Goal: Information Seeking & Learning: Learn about a topic

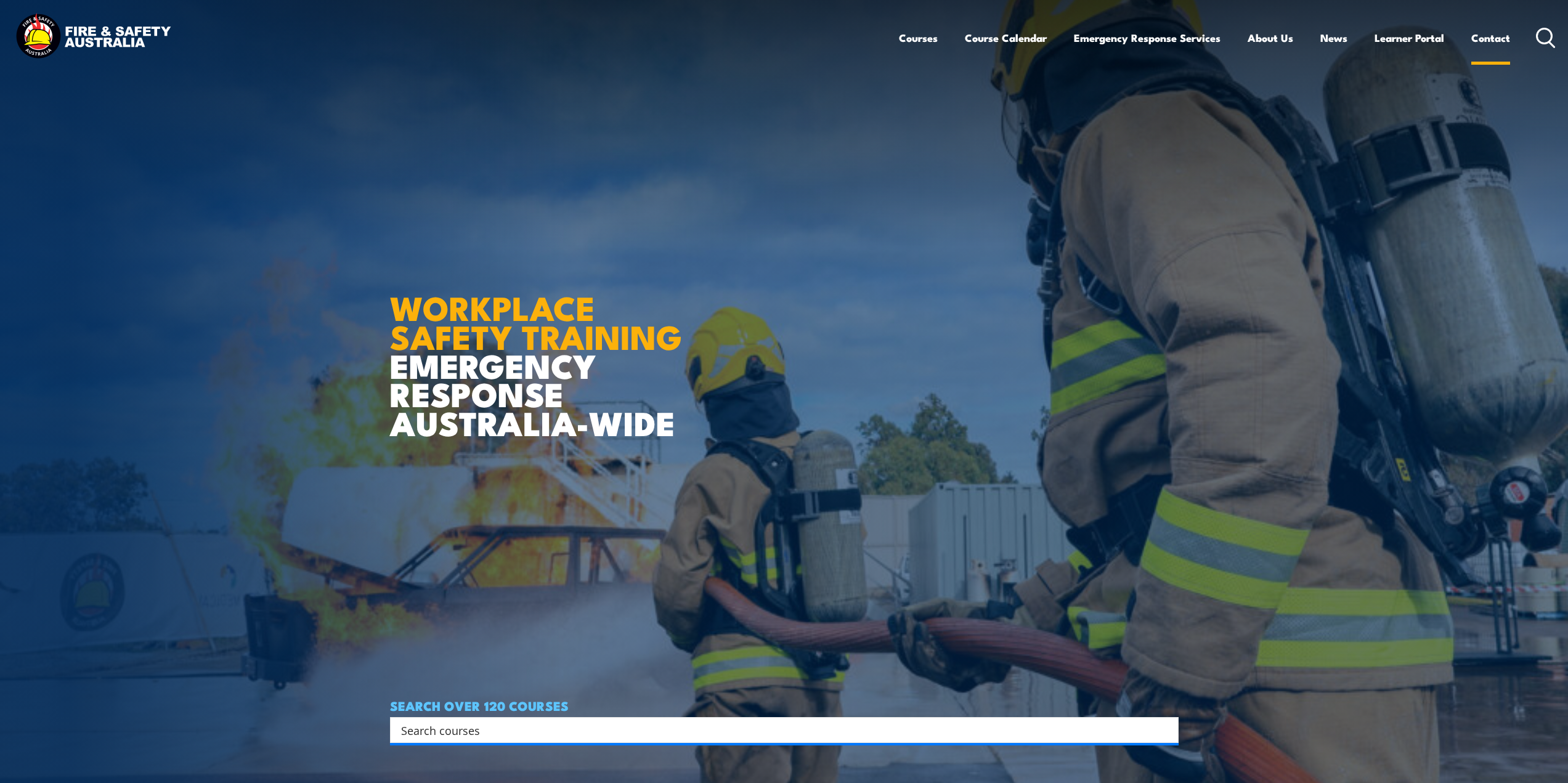
click at [1495, 35] on link "Contact" at bounding box center [1490, 37] width 39 height 32
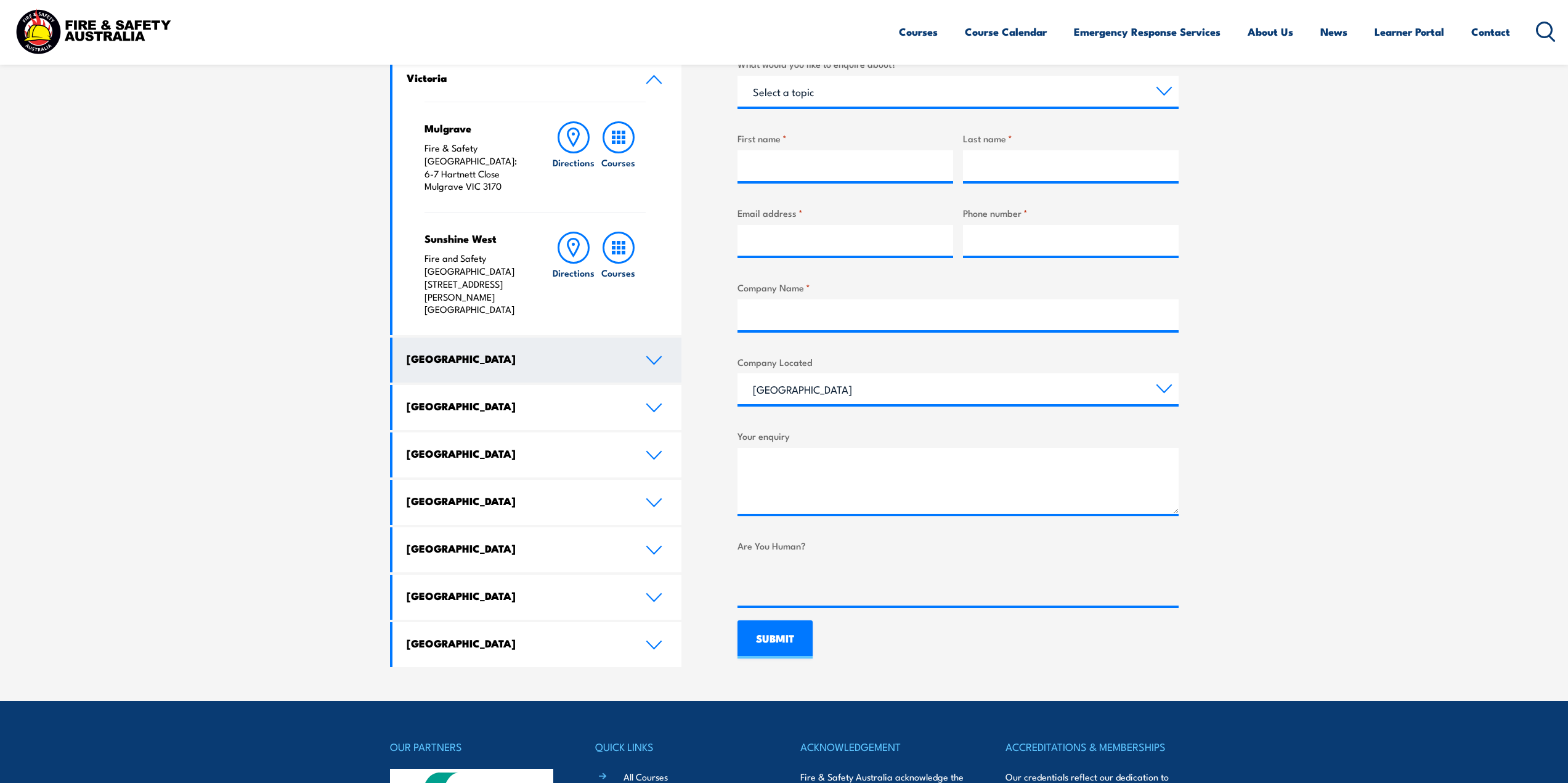
scroll to position [493, 0]
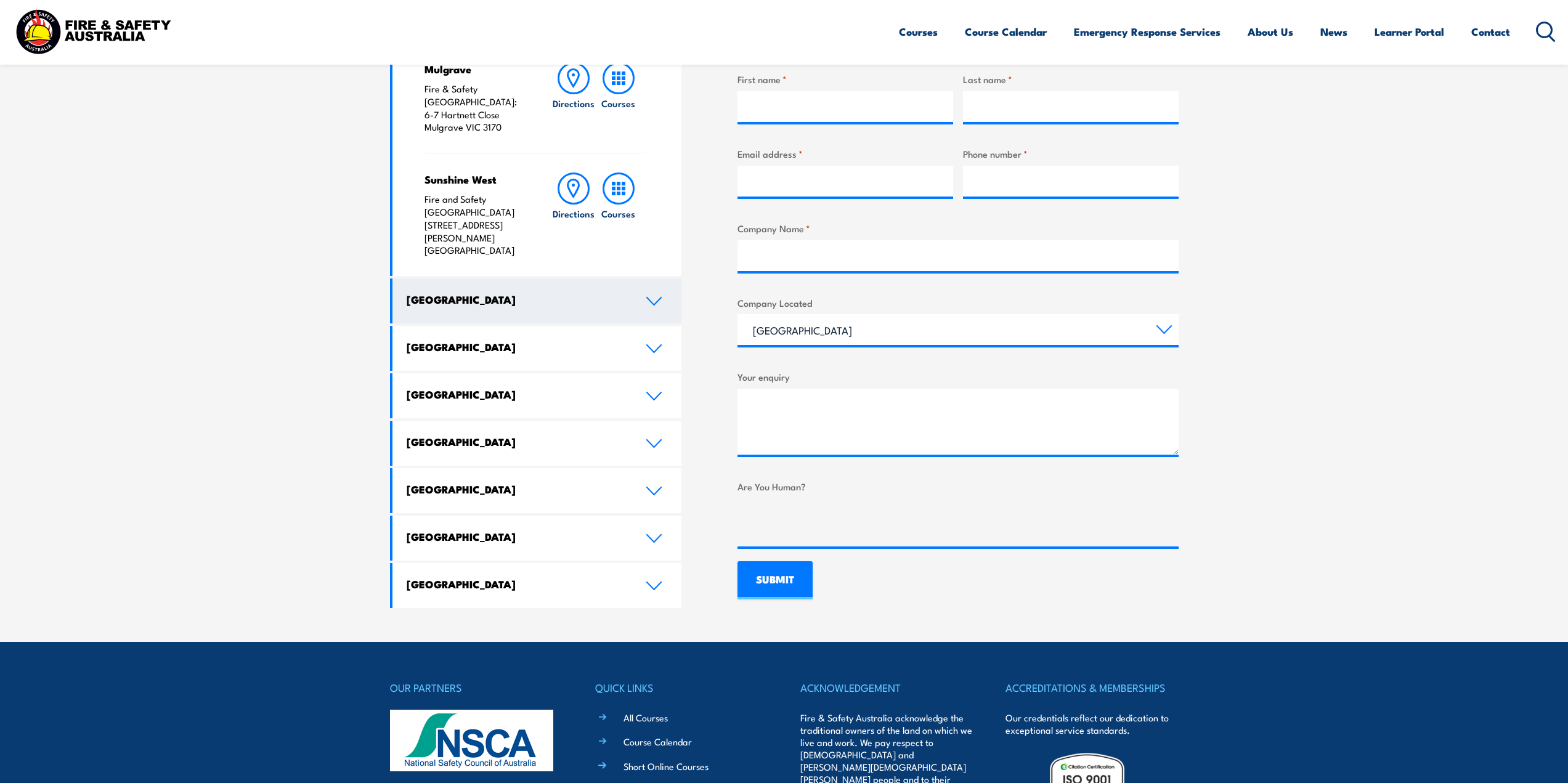
click at [542, 293] on h4 "New South Wales" at bounding box center [517, 300] width 221 height 13
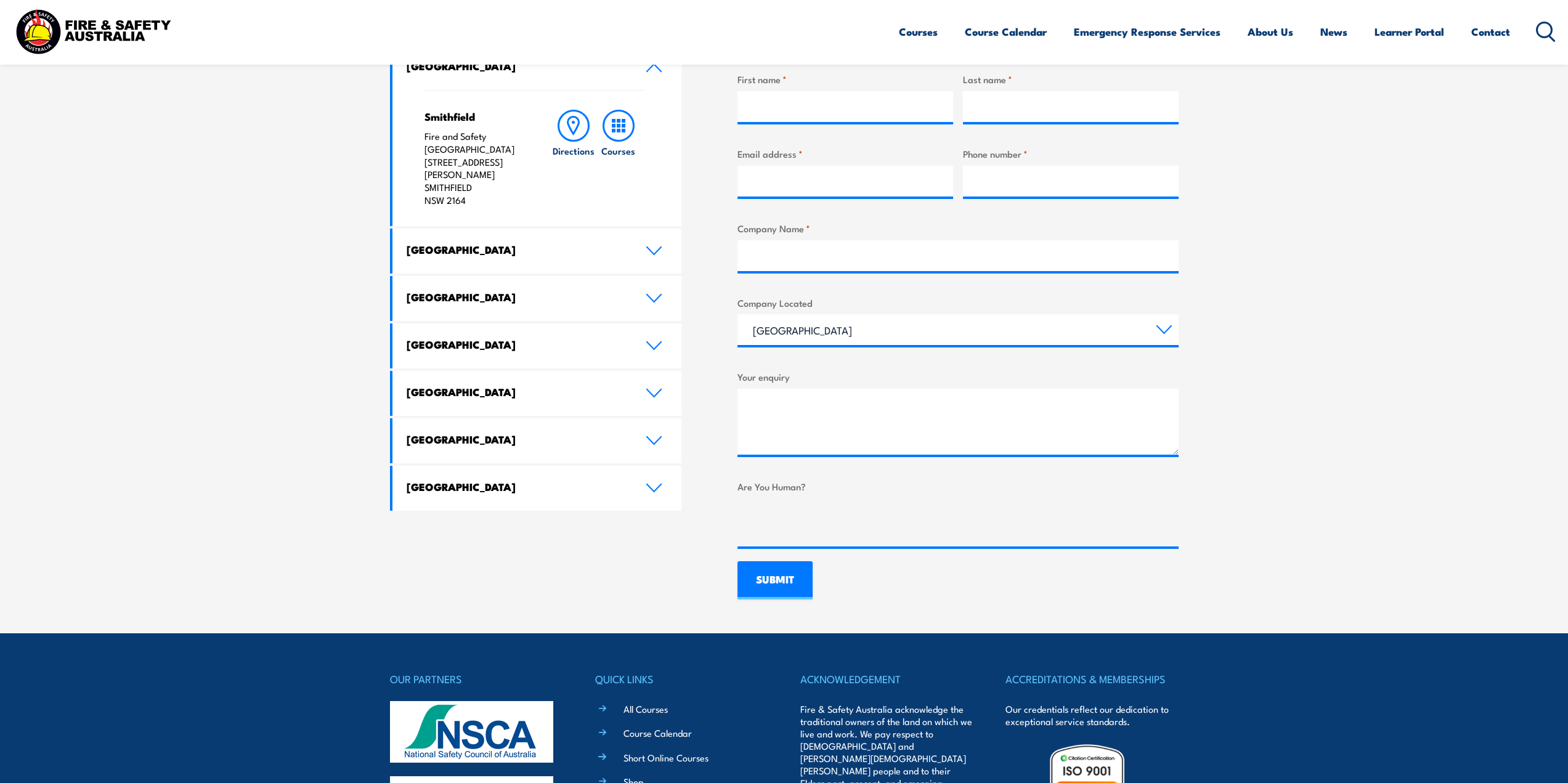
drag, startPoint x: 481, startPoint y: 192, endPoint x: 425, endPoint y: 154, distance: 67.7
click at [425, 154] on p "Fire and Safety Australia Unit 1, 747 The Horsley Drive SMITHFIELD NSW 2164" at bounding box center [476, 169] width 103 height 77
copy p "Unit 1, 747 The Horsley Drive SMITHFIELD NSW 2164"
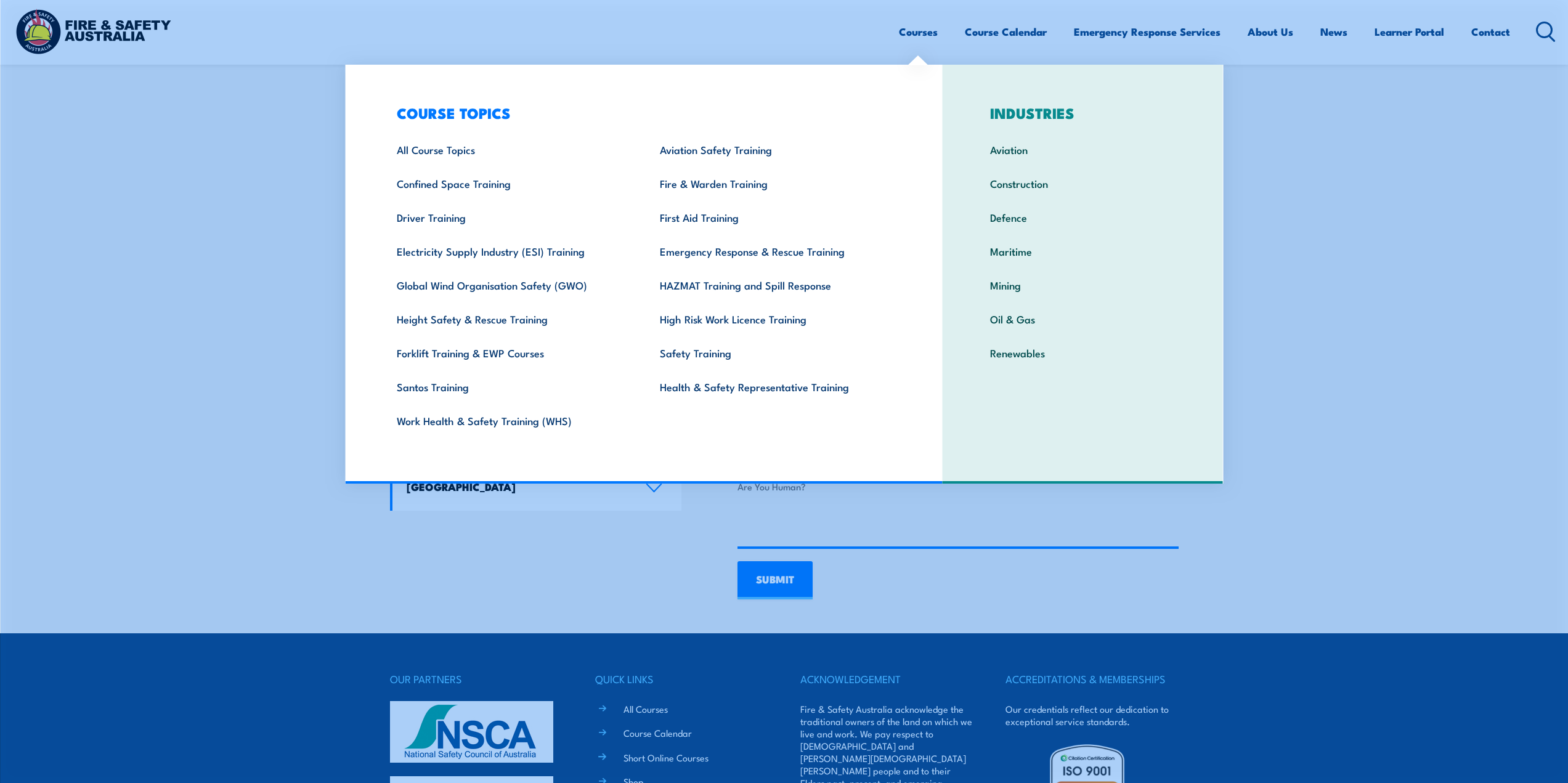
click at [916, 29] on link "Courses" at bounding box center [918, 32] width 39 height 32
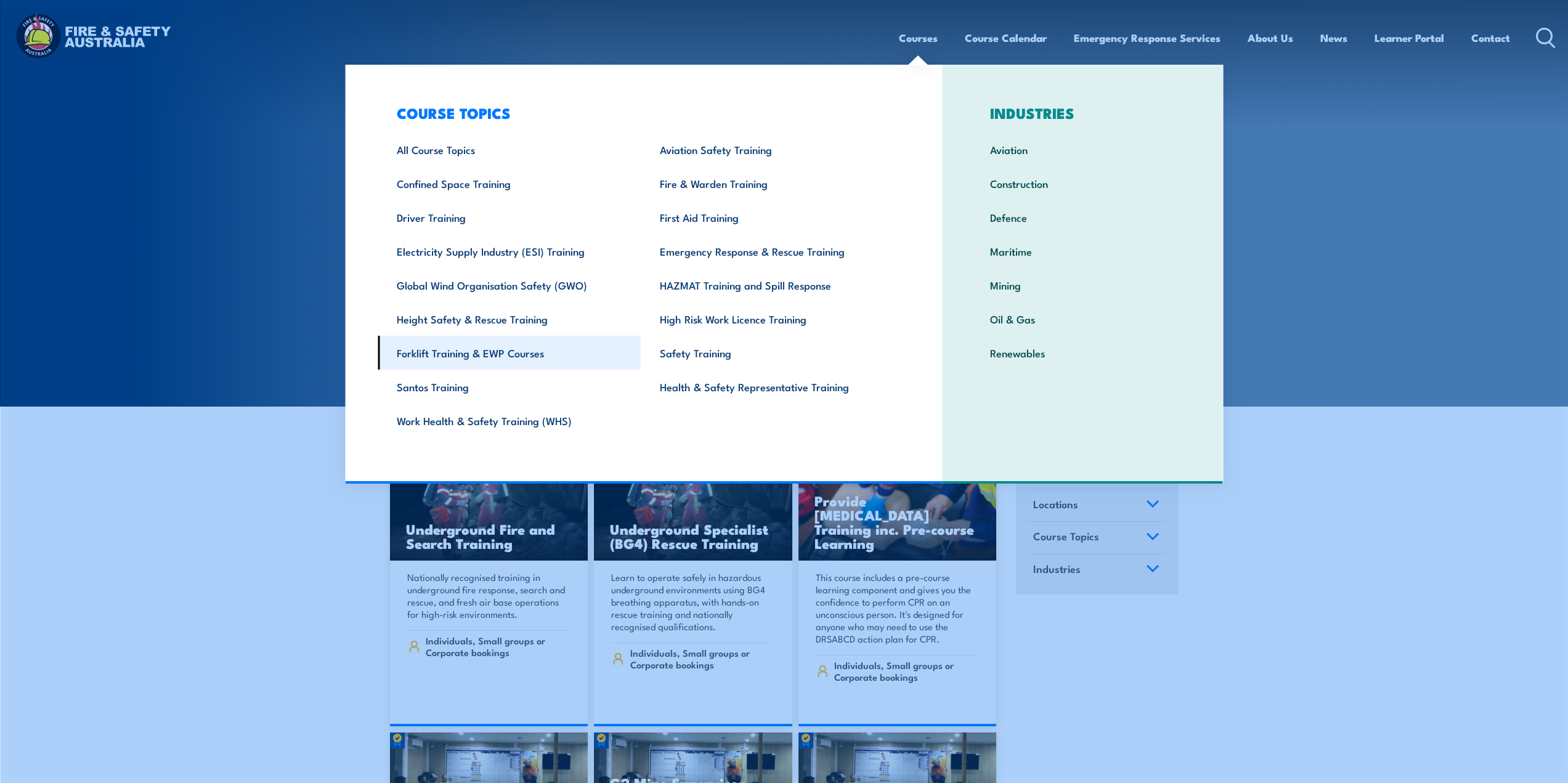
click at [457, 349] on link "Forklift Training & EWP Courses" at bounding box center [509, 352] width 263 height 34
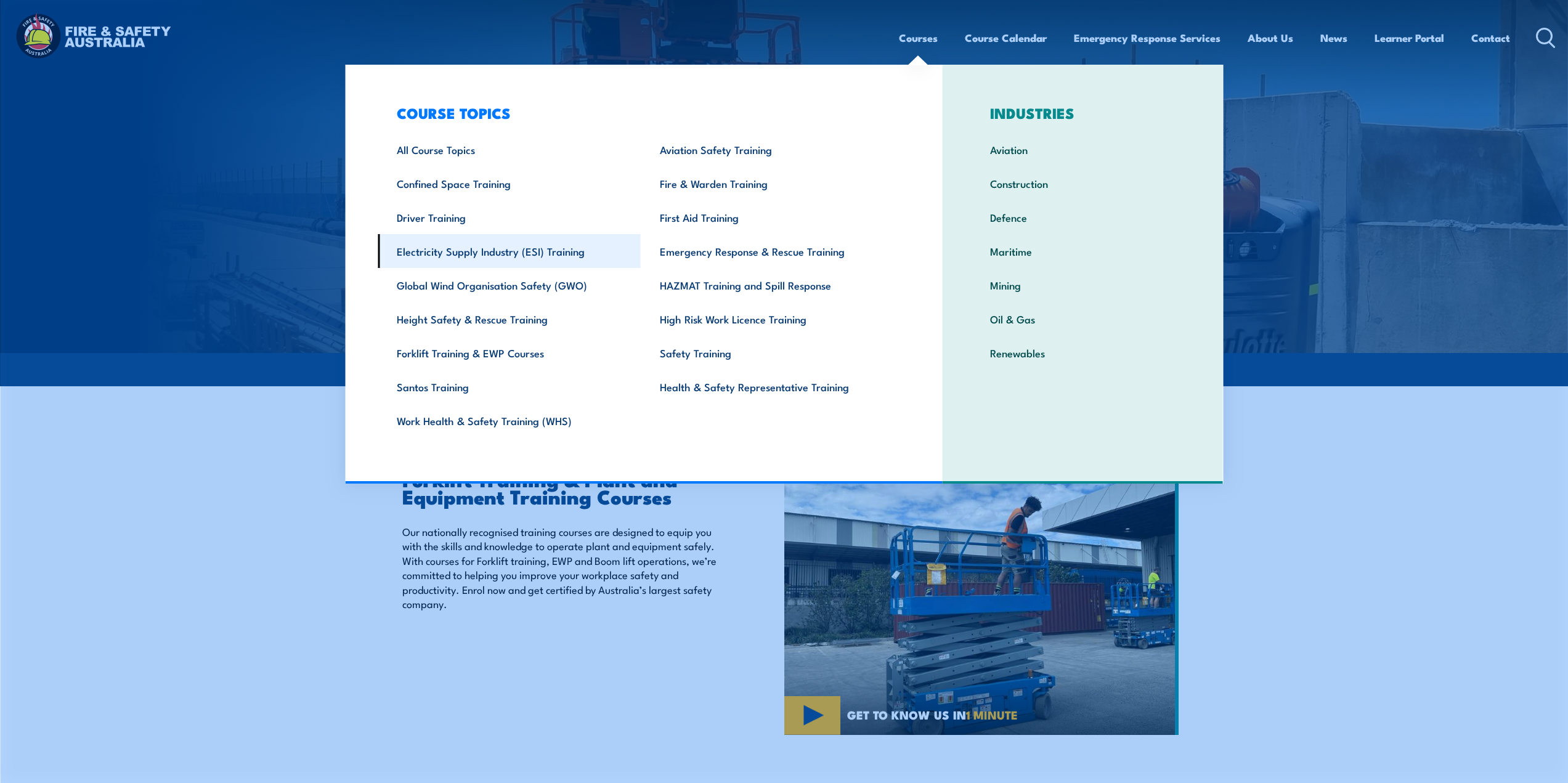
click at [481, 252] on link "Electricity Supply Industry (ESI) Training" at bounding box center [509, 251] width 263 height 34
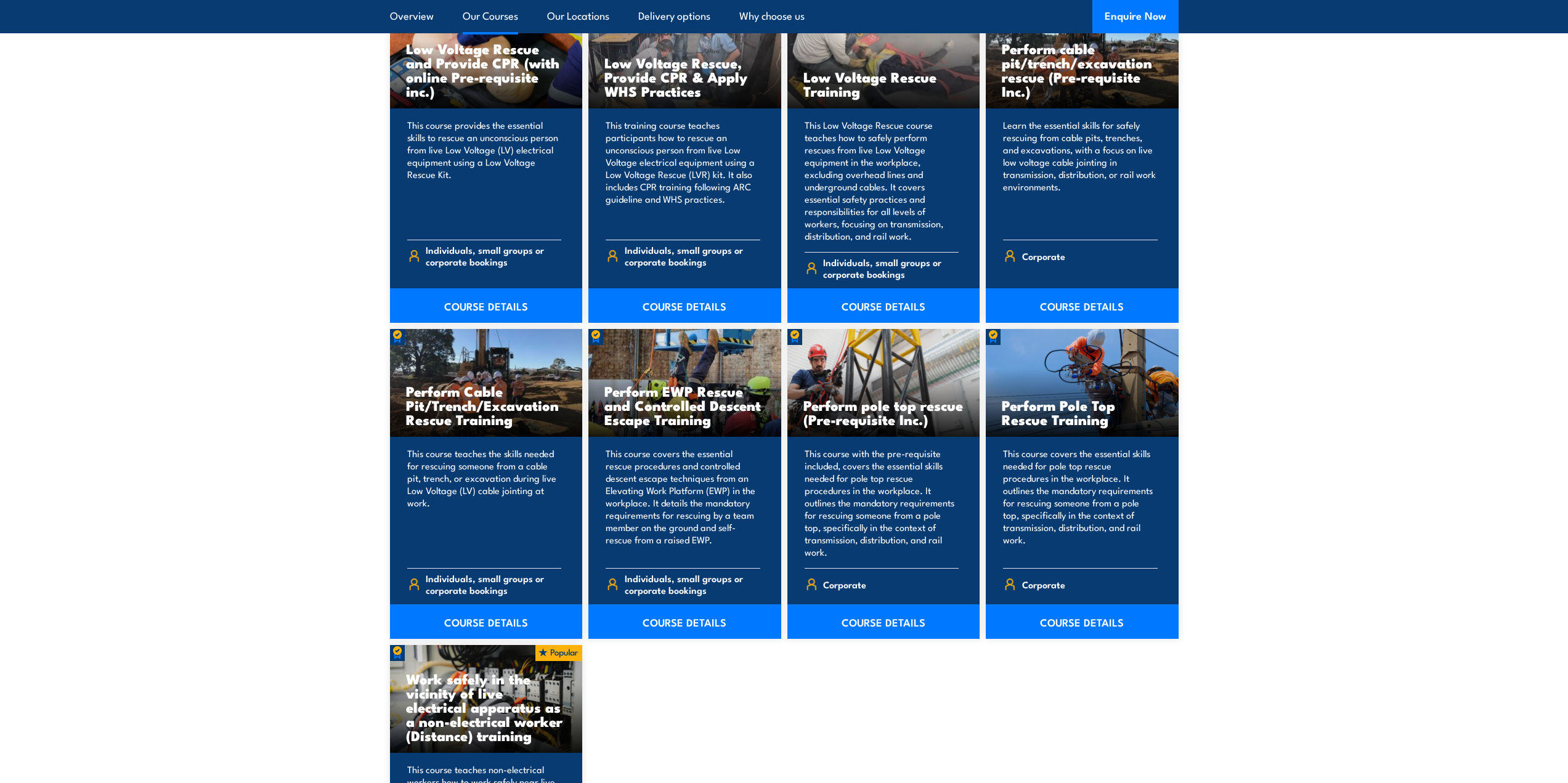
scroll to position [1479, 0]
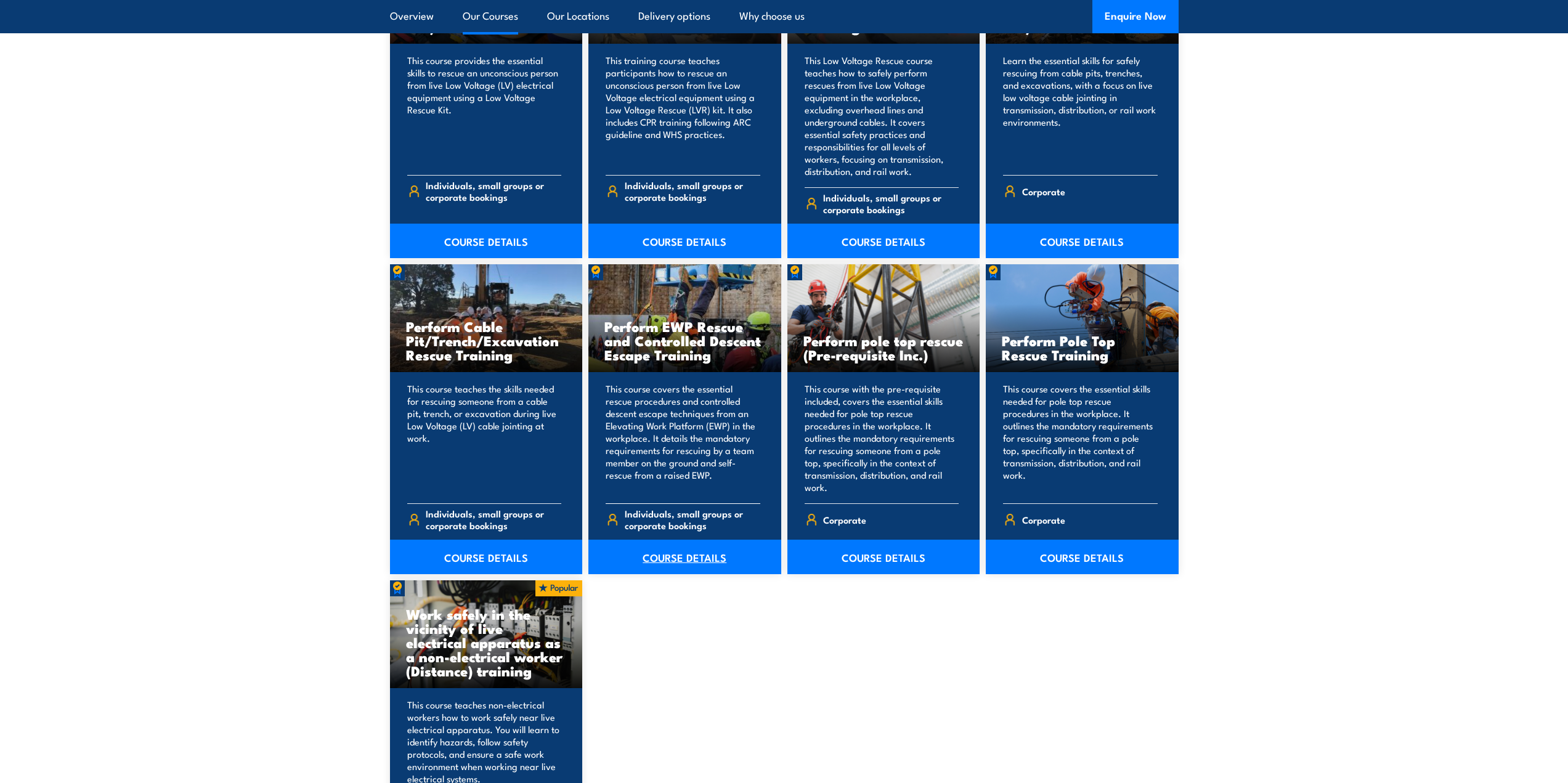
click at [685, 544] on link "COURSE DETAILS" at bounding box center [685, 557] width 193 height 35
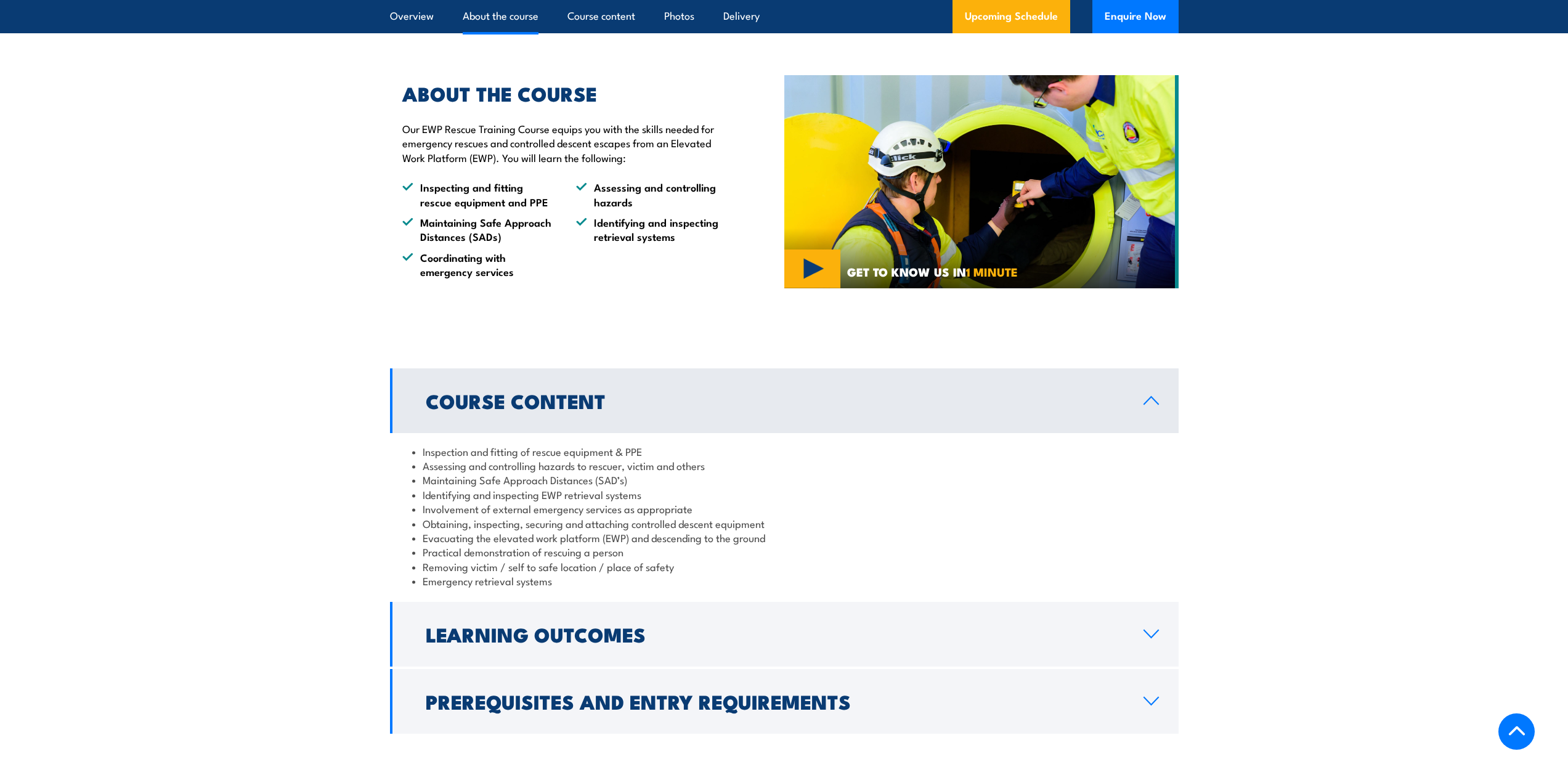
scroll to position [1171, 0]
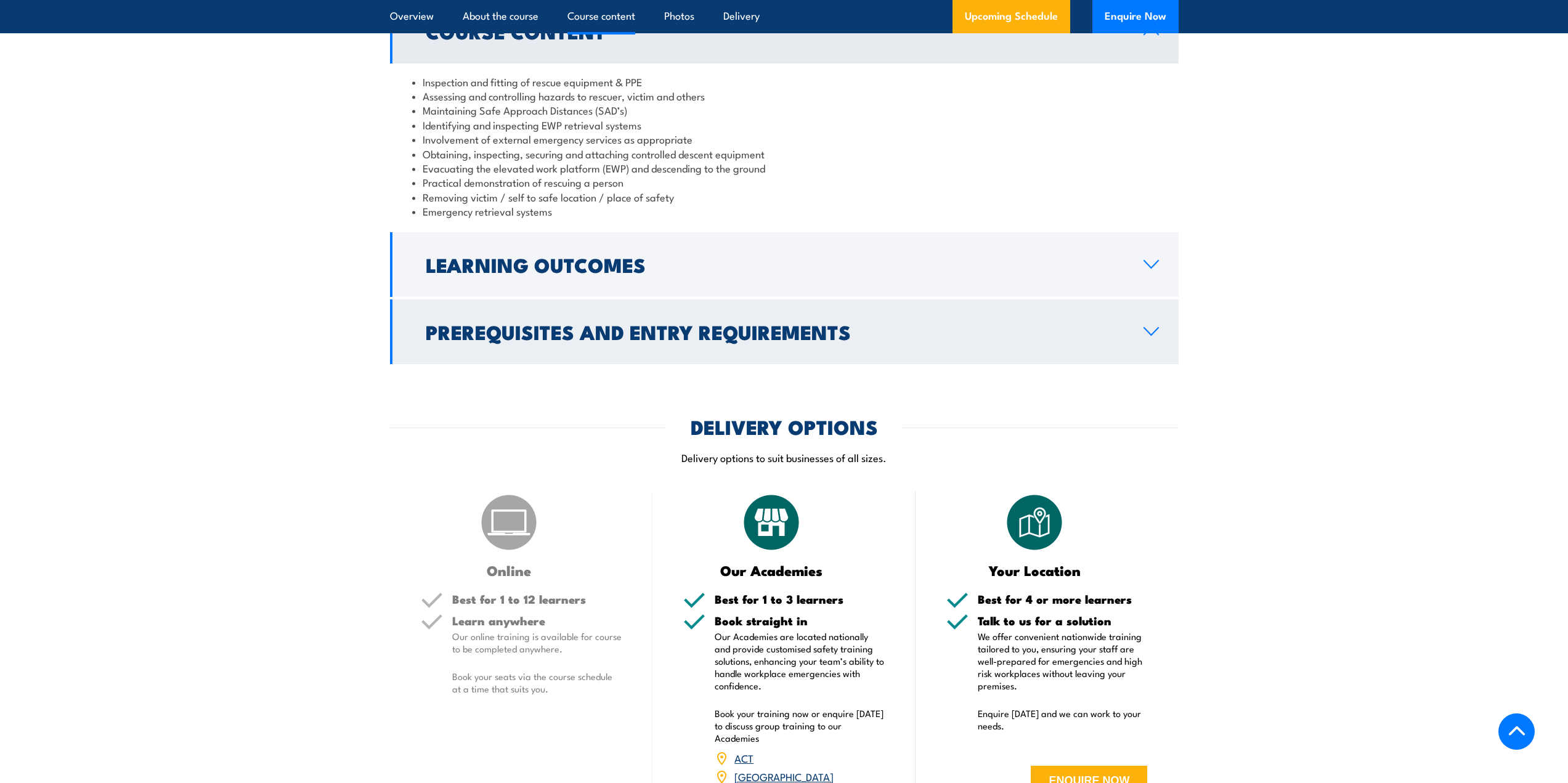
click at [639, 331] on h2 "Prerequisites and Entry Requirements" at bounding box center [774, 331] width 698 height 17
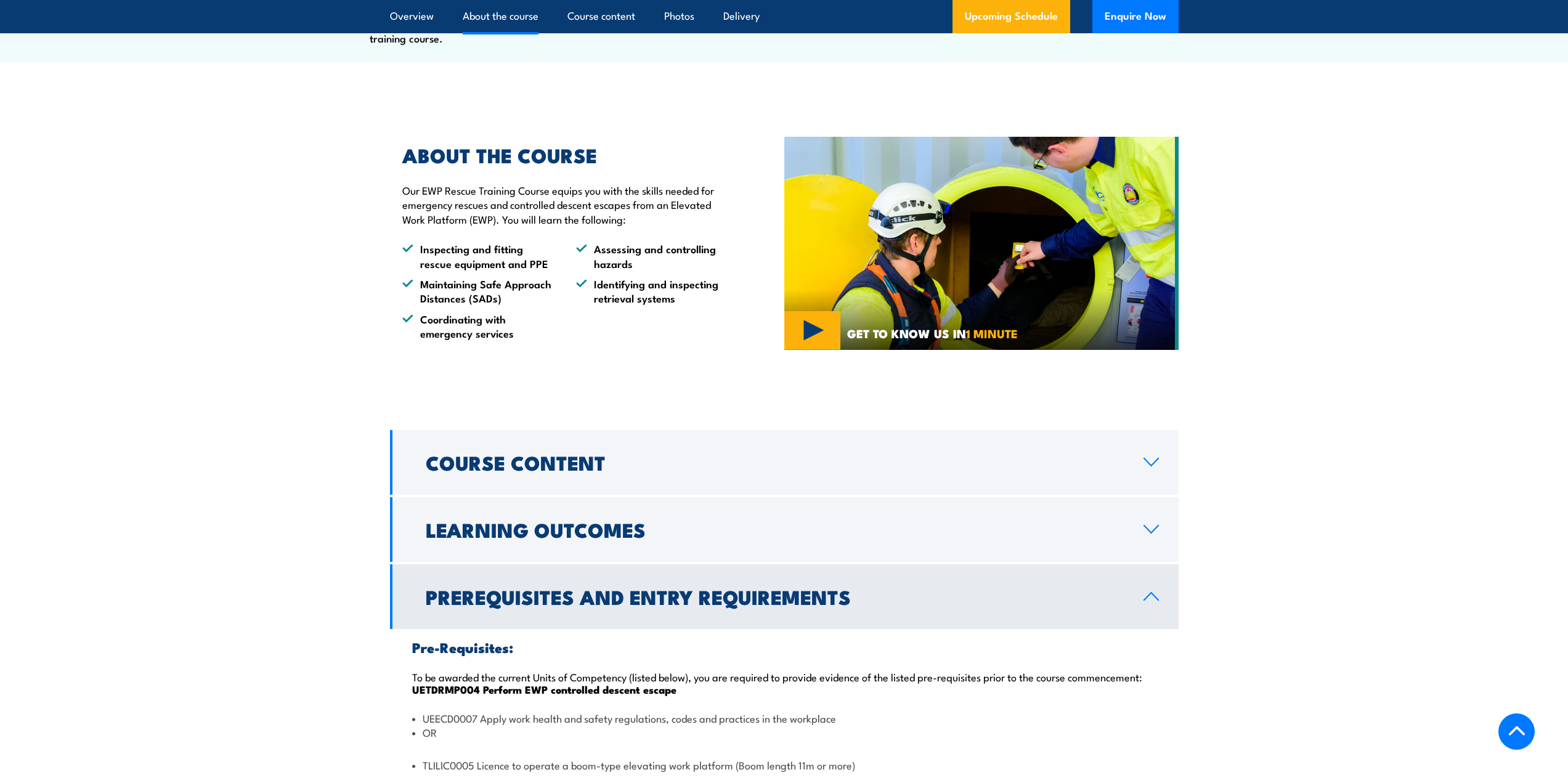
scroll to position [1109, 0]
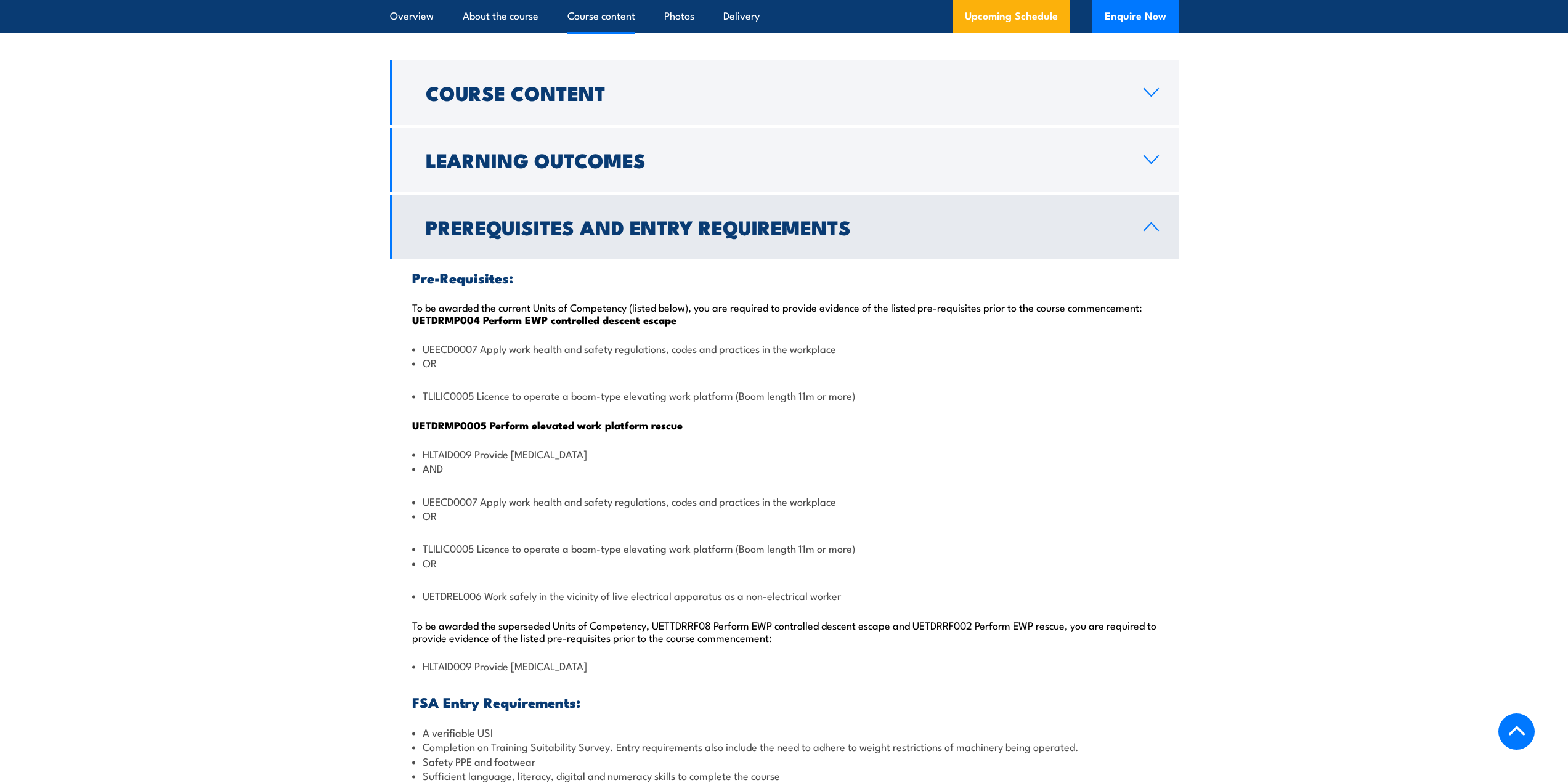
drag, startPoint x: 413, startPoint y: 278, endPoint x: 692, endPoint y: 657, distance: 470.6
click at [692, 657] on div "Pre-Requisites: To be awarded the current Units of Competency (listed below), y…" at bounding box center [784, 581] width 789 height 644
copy div "Pre-Requisites: To be awarded the current Units of Competency (listed below), y…"
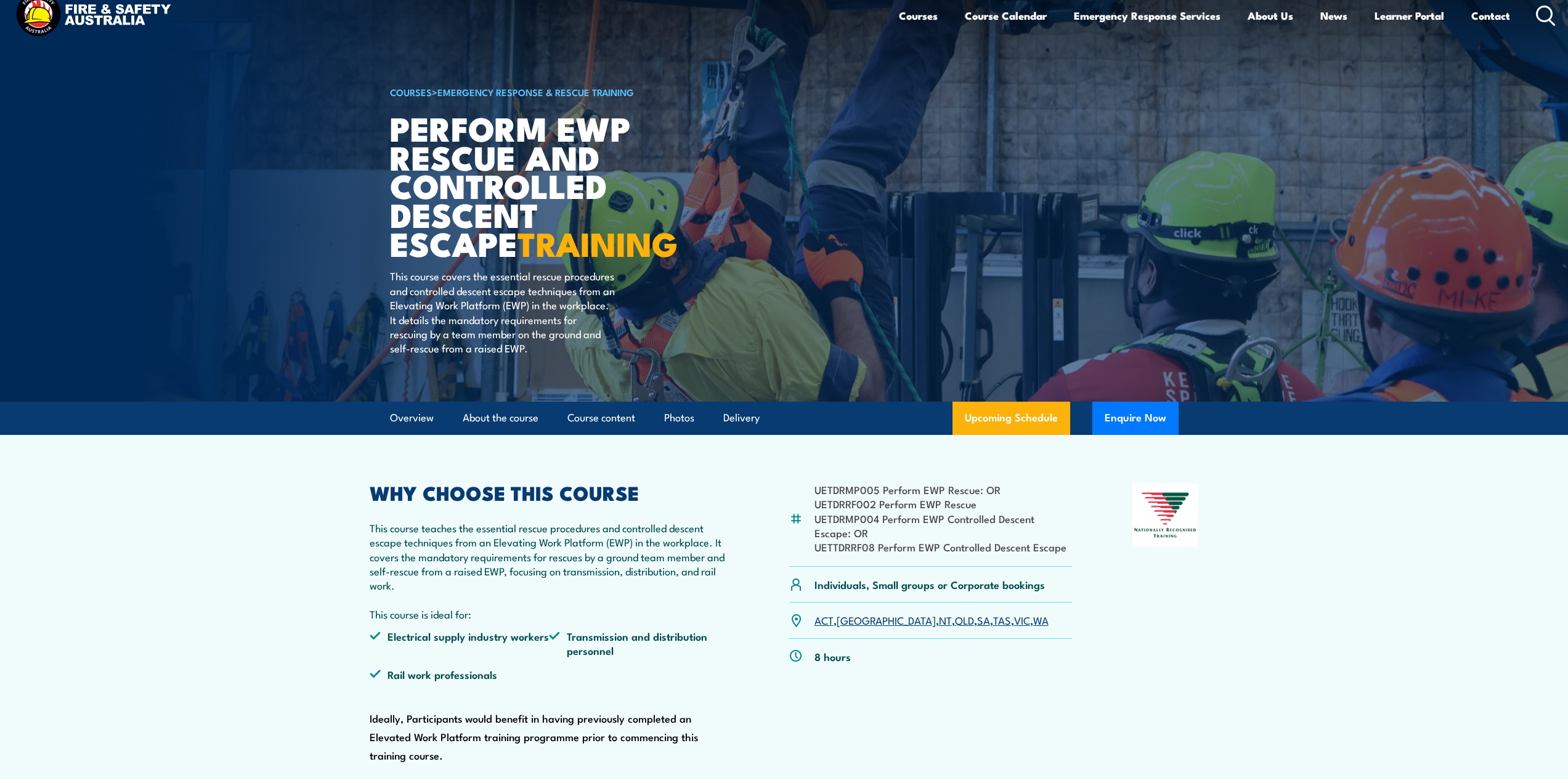
scroll to position [0, 0]
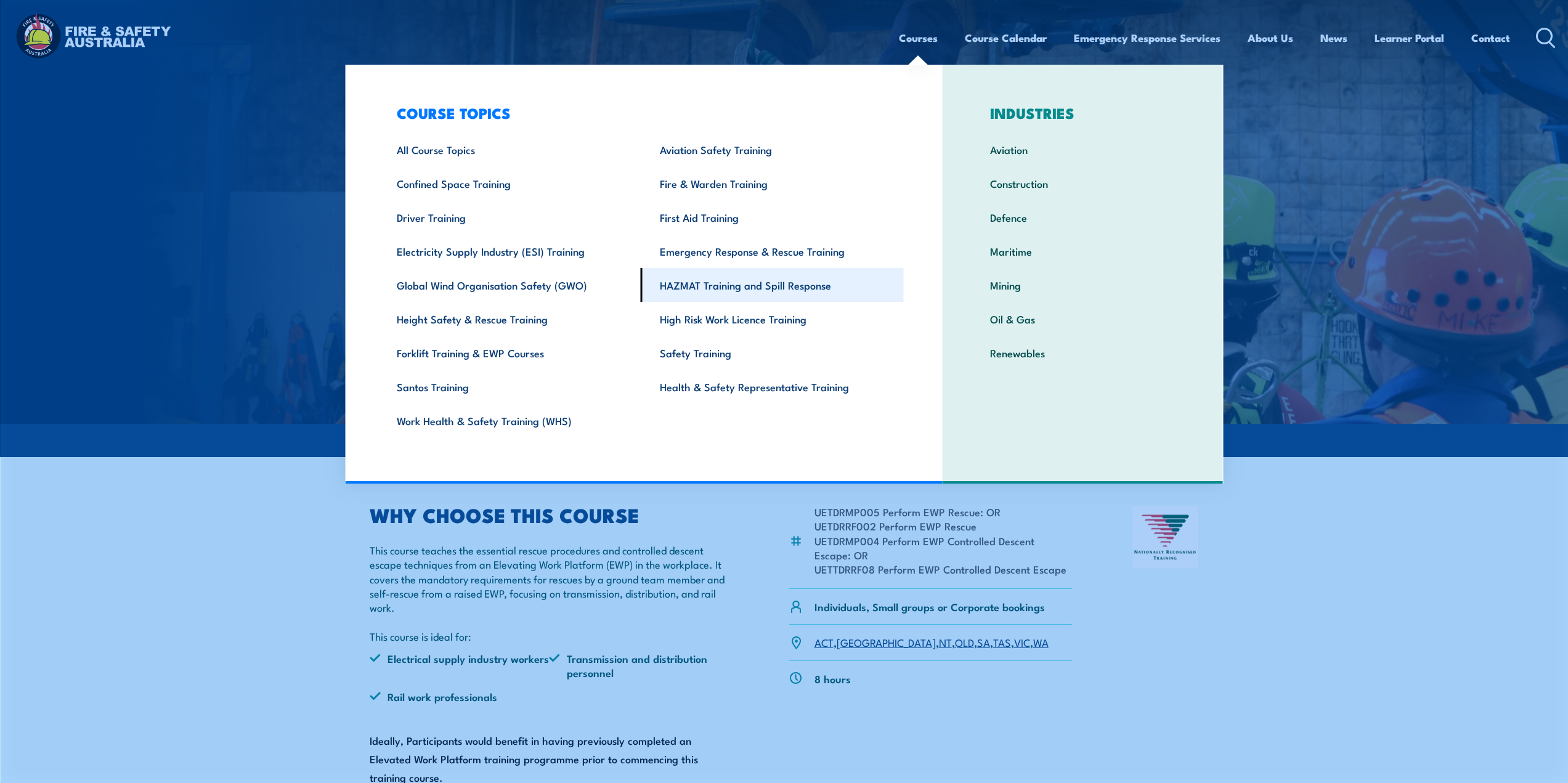
click at [754, 291] on link "HAZMAT Training and Spill Response" at bounding box center [772, 285] width 263 height 34
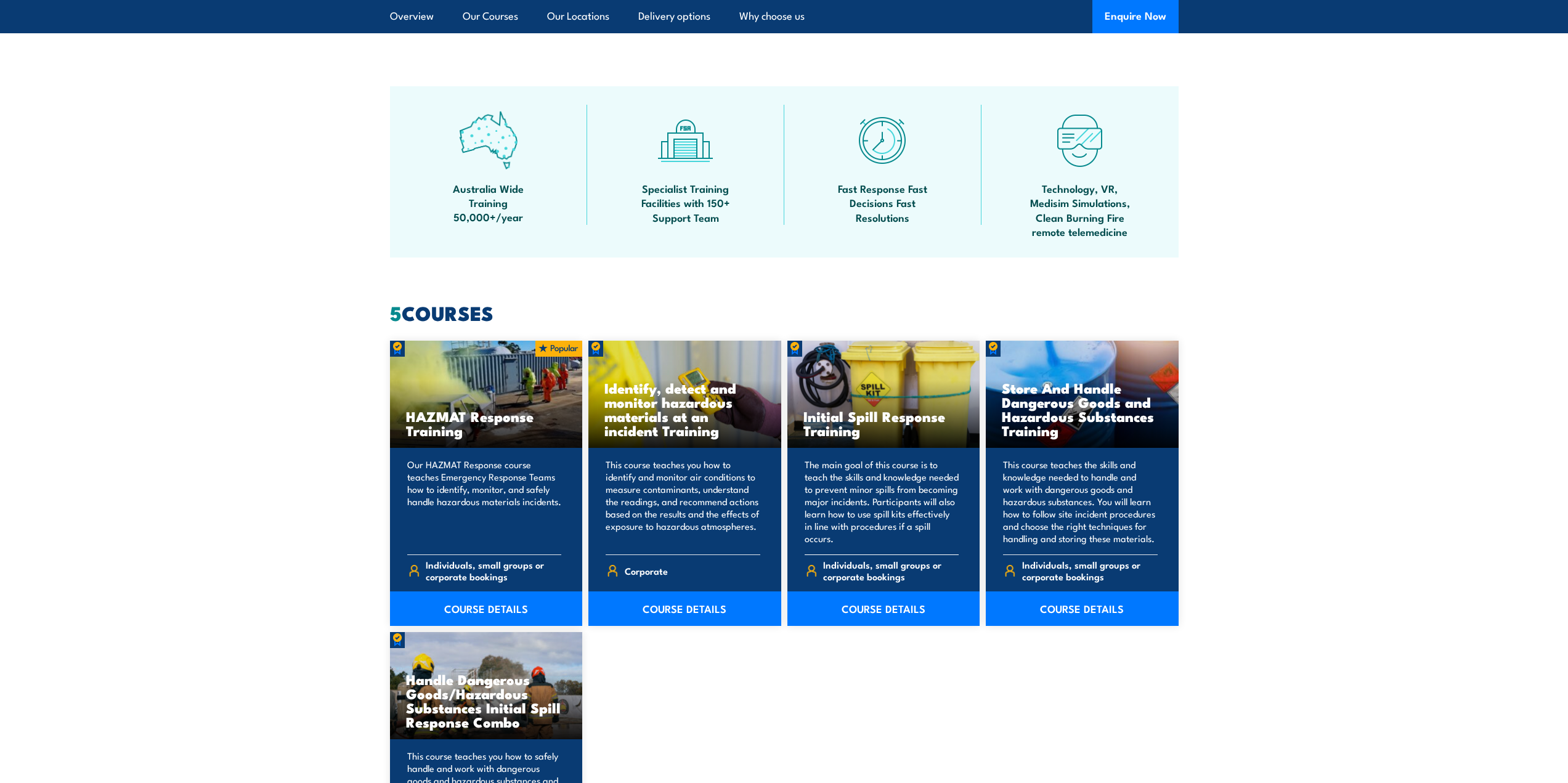
scroll to position [801, 0]
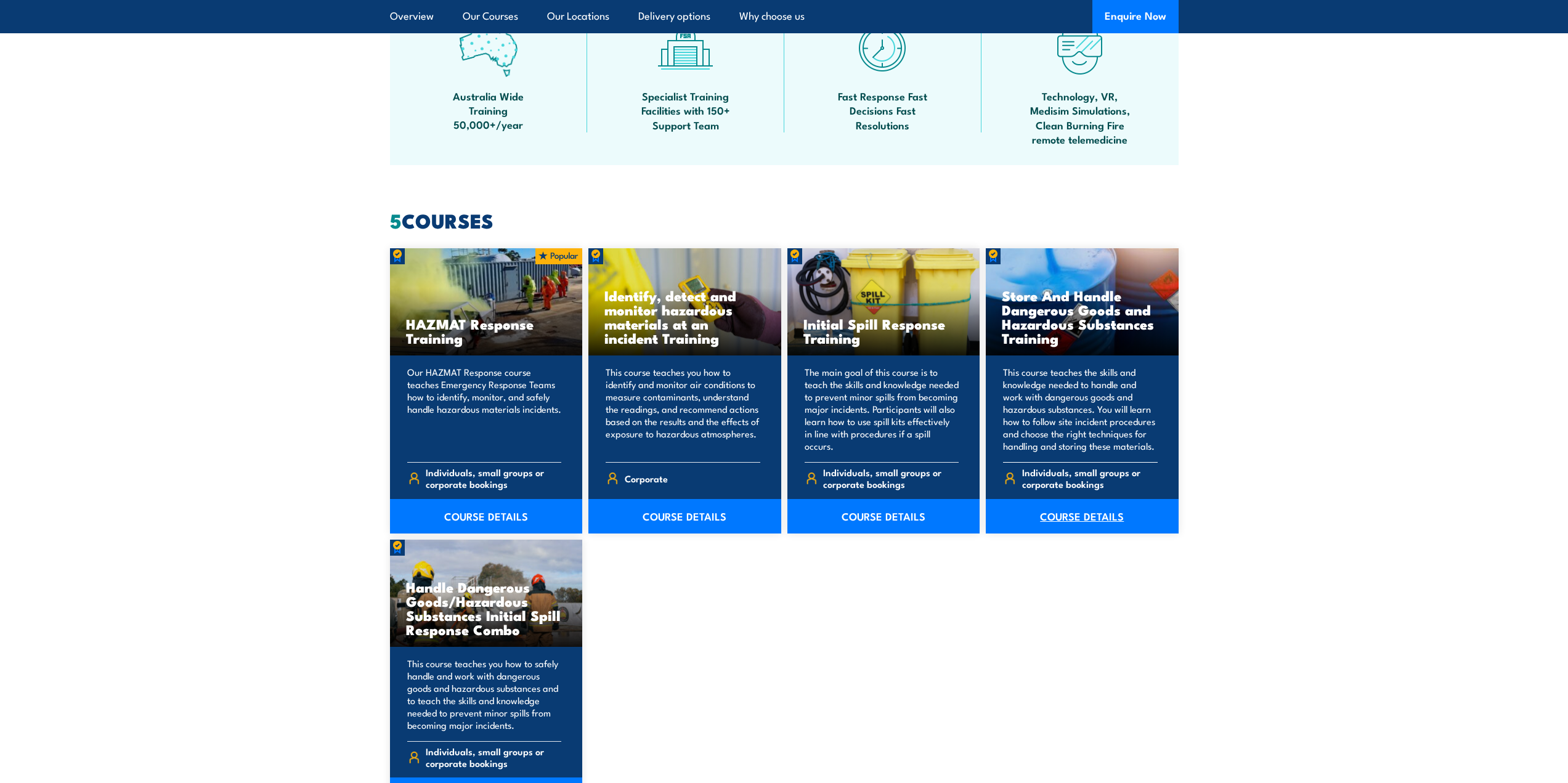
click at [1081, 522] on link "COURSE DETAILS" at bounding box center [1082, 516] width 193 height 35
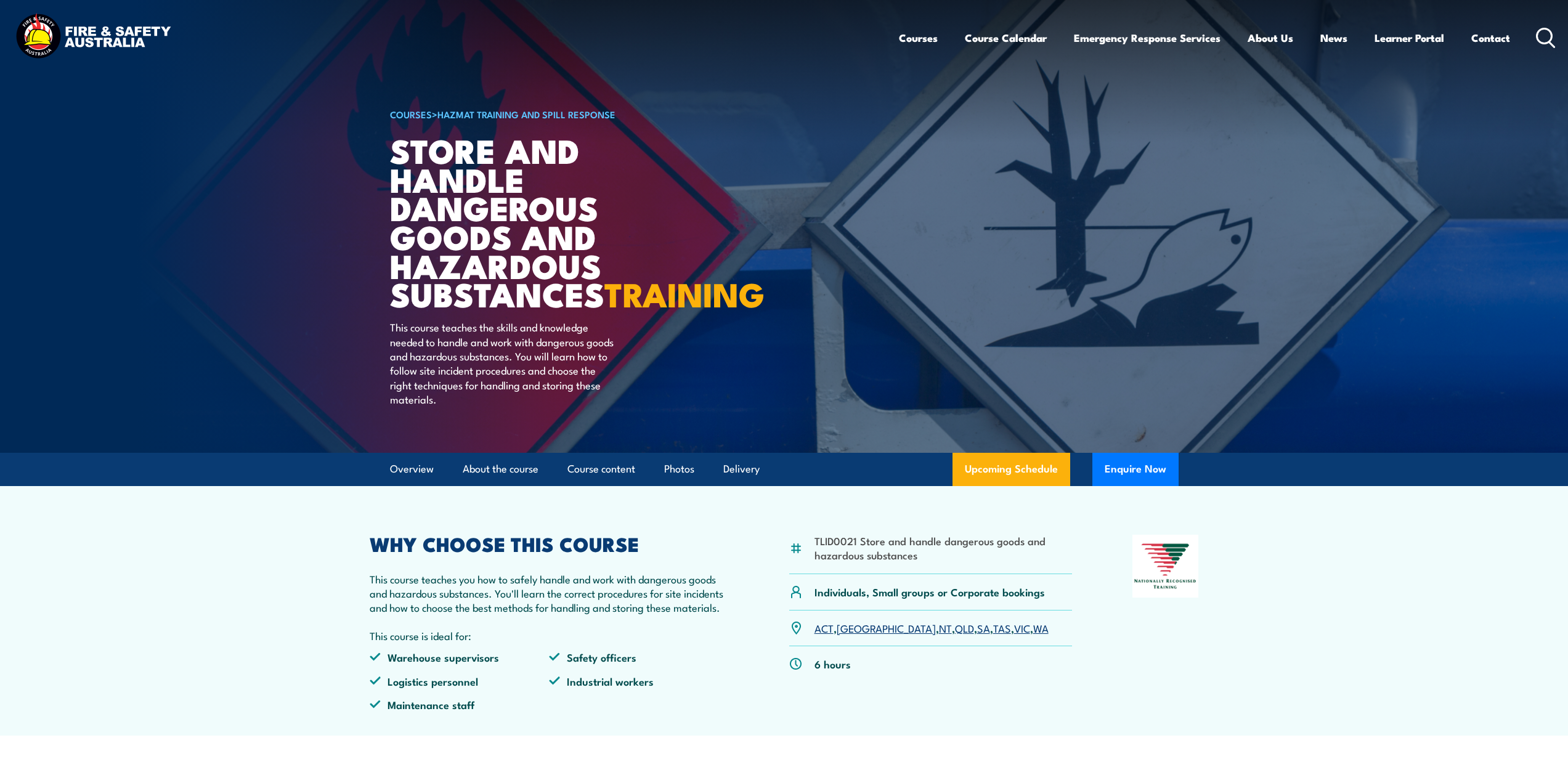
click at [1033, 635] on link "WA" at bounding box center [1041, 628] width 16 height 15
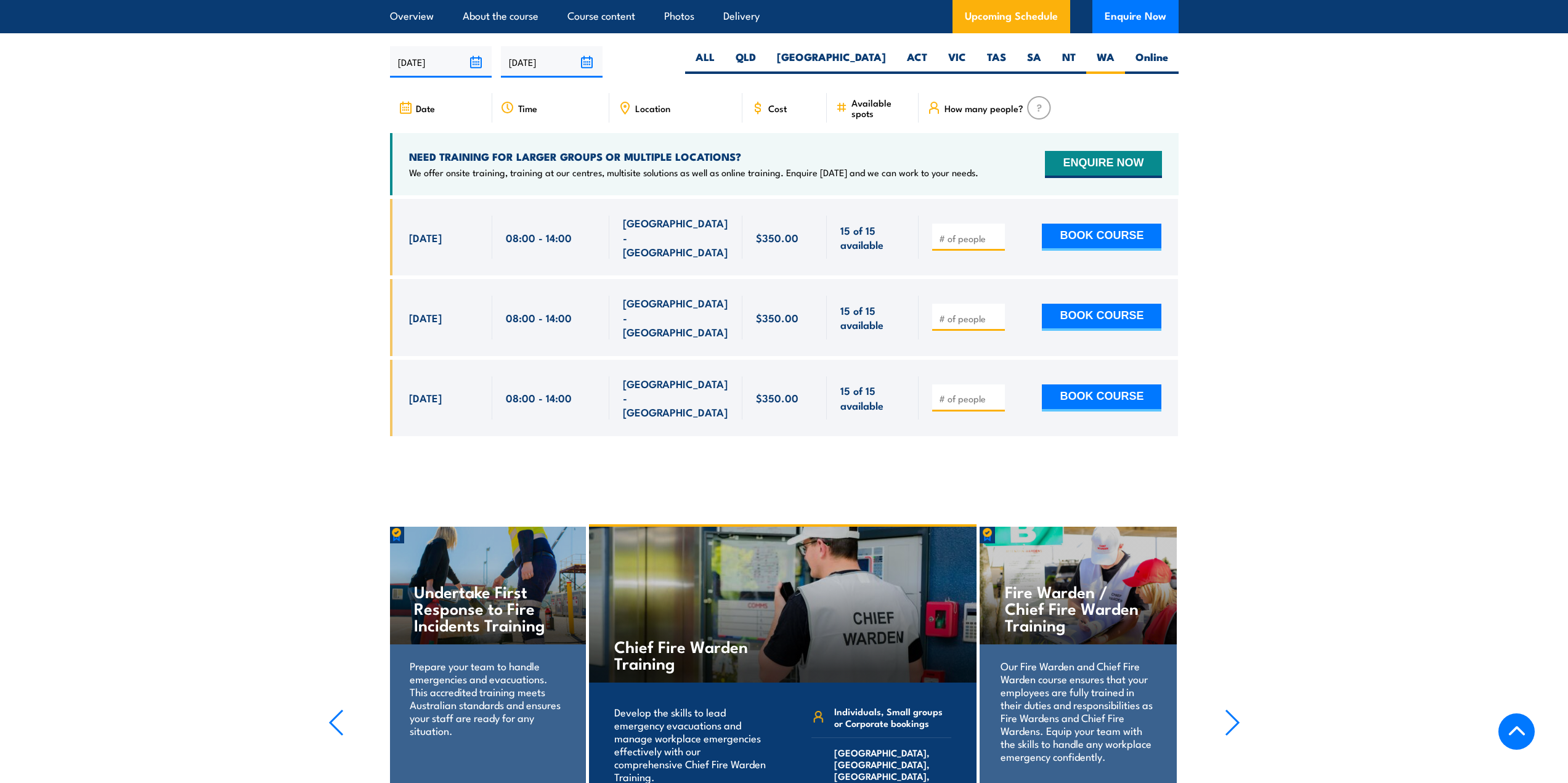
scroll to position [1940, 0]
